Goal: Use online tool/utility: Use online tool/utility

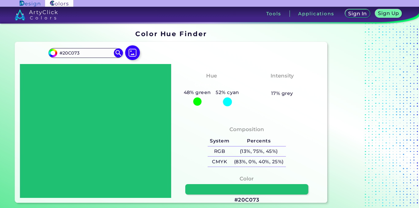
click at [197, 98] on div at bounding box center [197, 102] width 8 height 8
click at [100, 53] on input "#20C073" at bounding box center [85, 53] width 57 height 8
click at [120, 51] on img at bounding box center [118, 53] width 11 height 11
click at [98, 54] on input "#20C073" at bounding box center [85, 53] width 57 height 8
type input "#56a054"
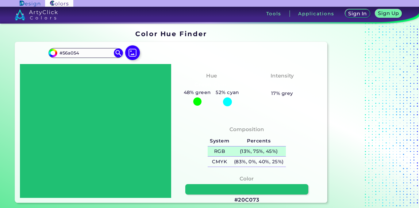
type input "#56a054"
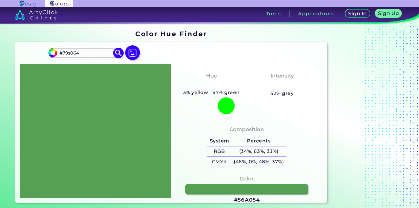
click at [71, 55] on input "#79s064" at bounding box center [85, 53] width 57 height 8
type input "#79S064"
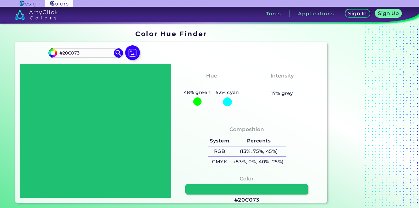
drag, startPoint x: 42, startPoint y: 116, endPoint x: 51, endPoint y: 112, distance: 9.8
click at [44, 115] on div at bounding box center [95, 131] width 151 height 134
drag, startPoint x: 96, startPoint y: 52, endPoint x: 94, endPoint y: 56, distance: 4.7
click at [95, 53] on input "#20C073" at bounding box center [85, 53] width 57 height 8
type input "#"
